Goal: Task Accomplishment & Management: Manage account settings

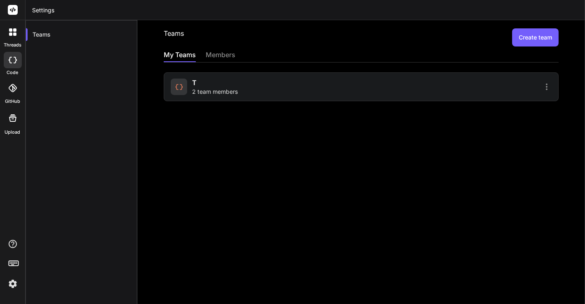
click at [14, 61] on icon at bounding box center [13, 60] width 8 height 7
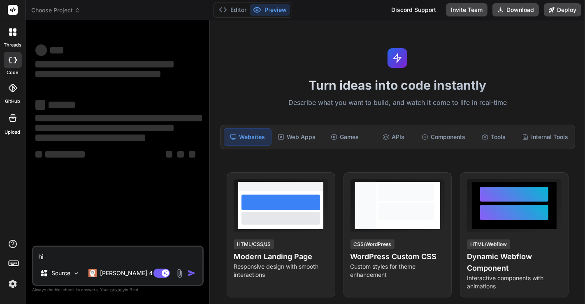
click at [10, 89] on icon at bounding box center [13, 88] width 8 height 8
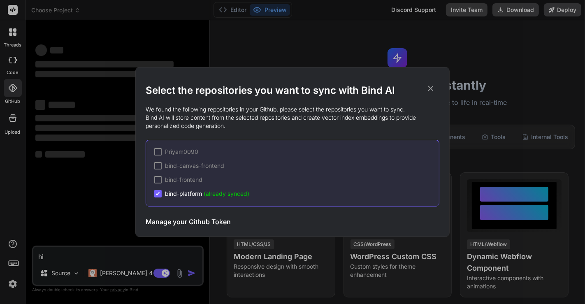
type textarea "x"
